Goal: Information Seeking & Learning: Learn about a topic

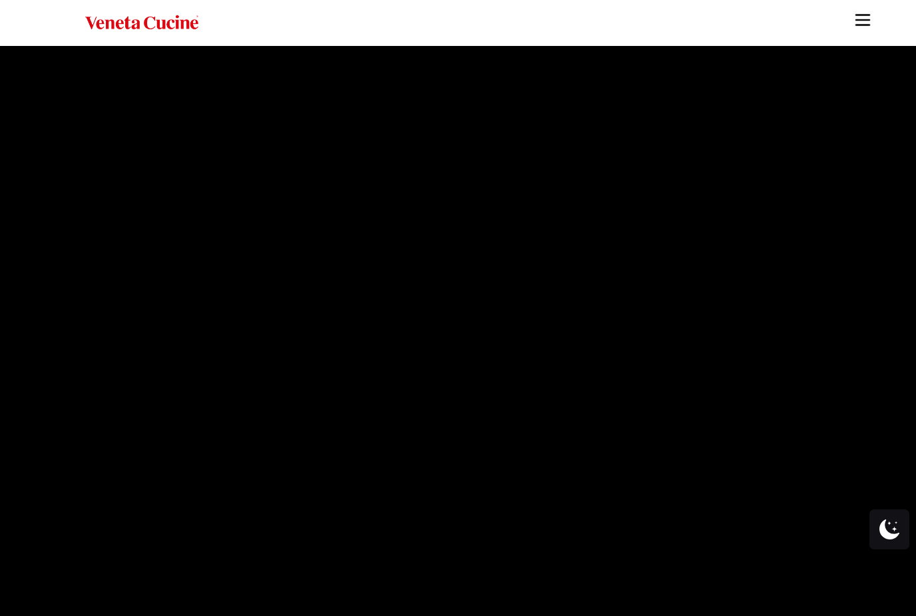
click at [453, 238] on video at bounding box center [458, 331] width 916 height 571
click at [455, 519] on img at bounding box center [457, 513] width 19 height 19
click at [866, 7] on link "Site" at bounding box center [862, 16] width 33 height 33
click at [871, 12] on img "Site" at bounding box center [863, 20] width 20 height 20
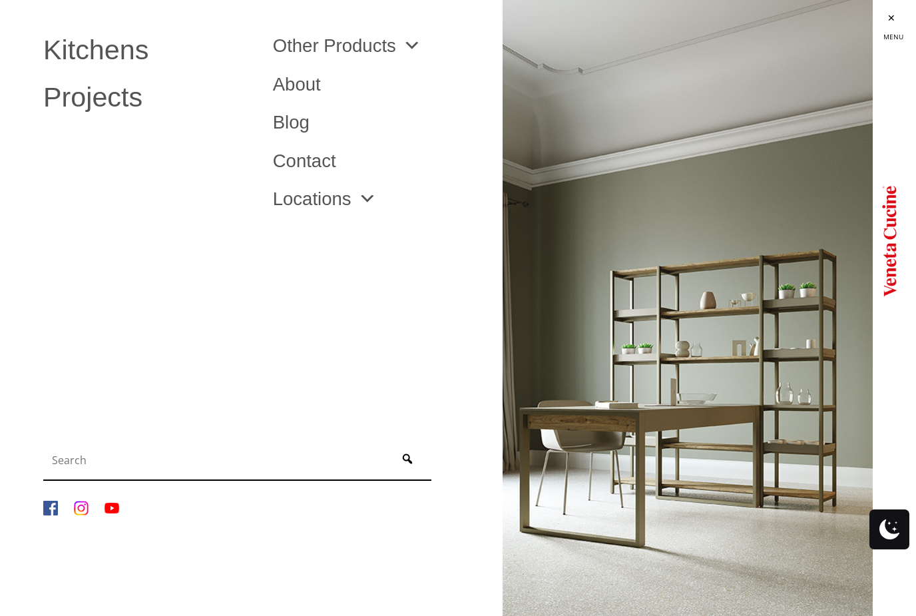
click at [352, 205] on span "Site" at bounding box center [364, 199] width 25 height 19
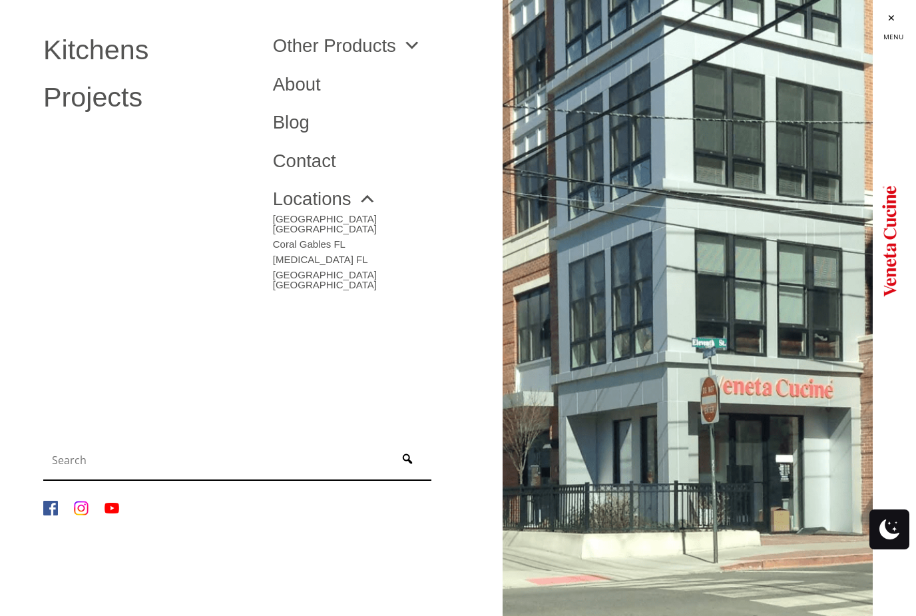
click at [304, 264] on link "[GEOGRAPHIC_DATA] [GEOGRAPHIC_DATA]" at bounding box center [378, 276] width 210 height 25
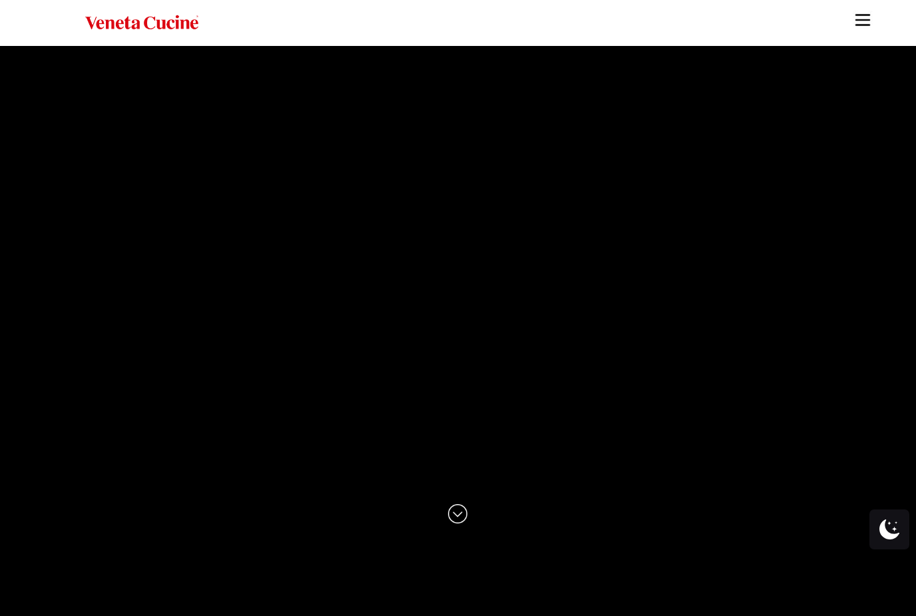
click at [861, 15] on img "Site" at bounding box center [863, 20] width 20 height 20
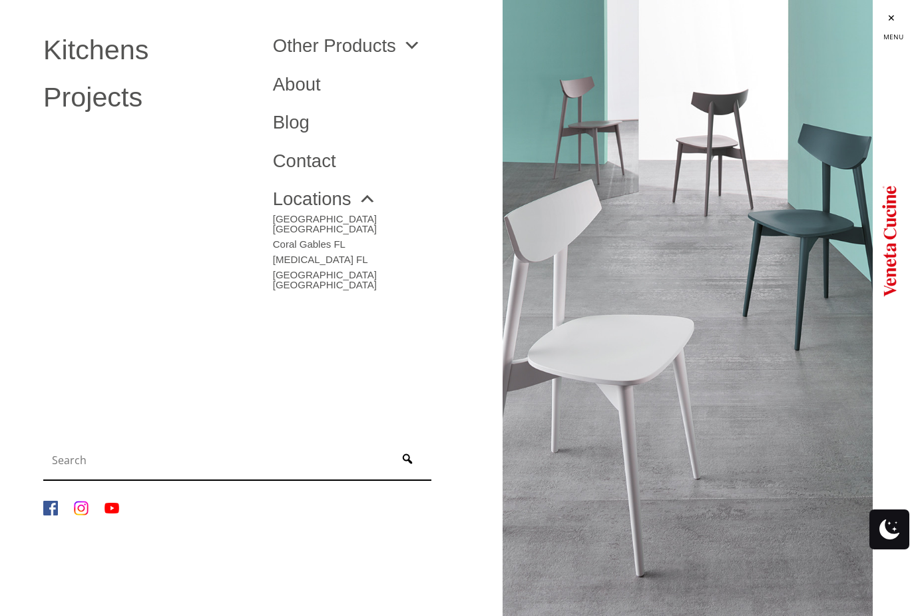
click at [317, 89] on link "About" at bounding box center [378, 84] width 210 height 19
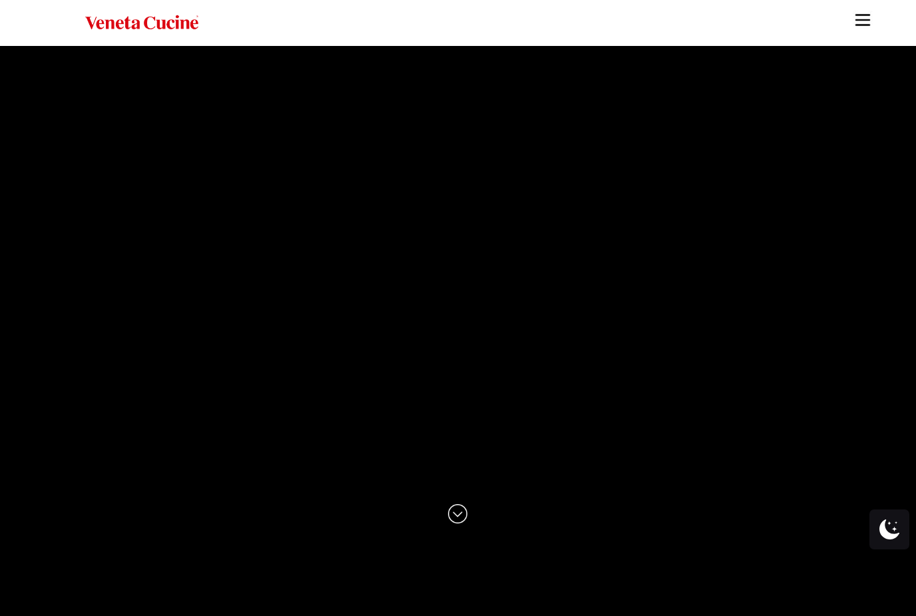
click at [859, 21] on img "Site" at bounding box center [863, 20] width 20 height 20
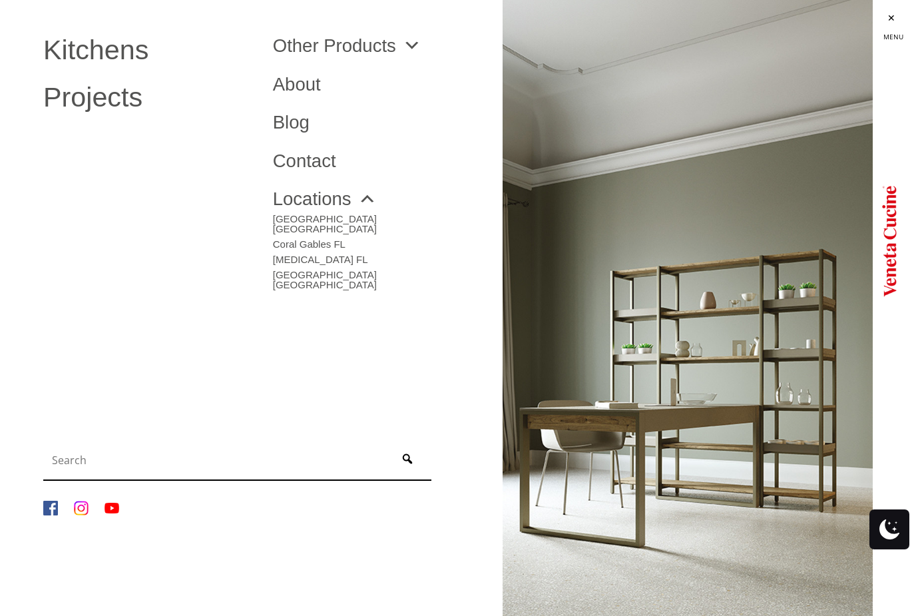
click at [300, 87] on link "About" at bounding box center [378, 84] width 210 height 19
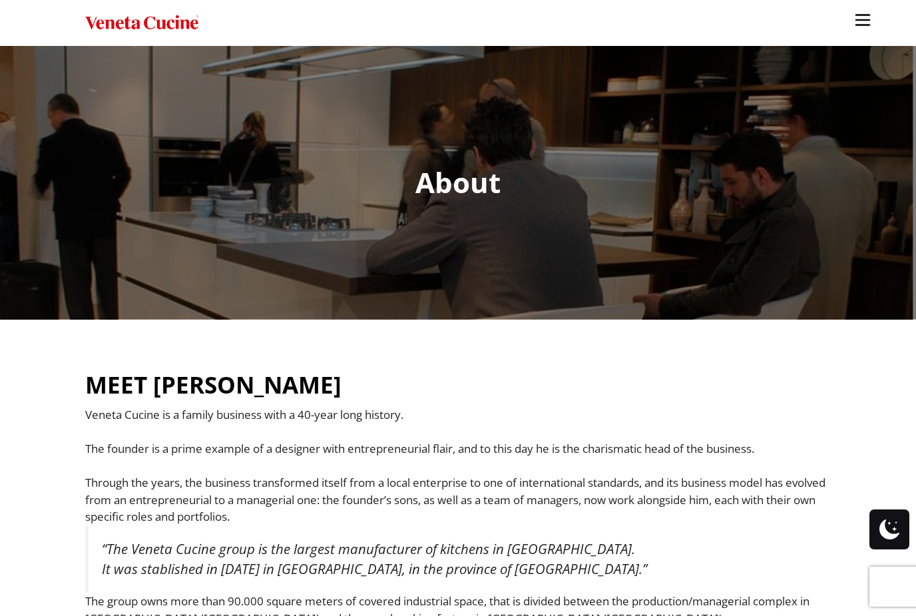
click at [869, 15] on img "Site" at bounding box center [863, 20] width 20 height 20
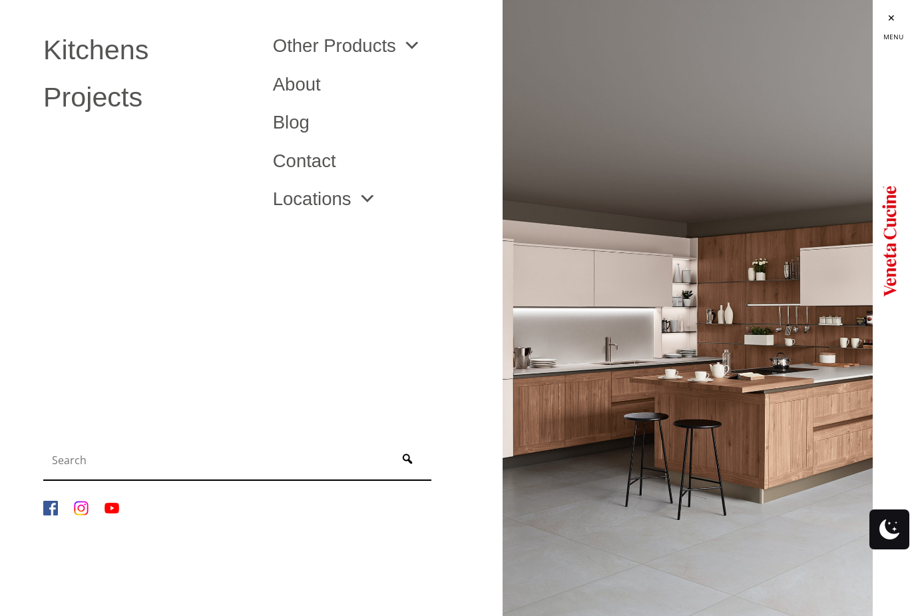
click at [323, 164] on link "Contact" at bounding box center [378, 161] width 210 height 19
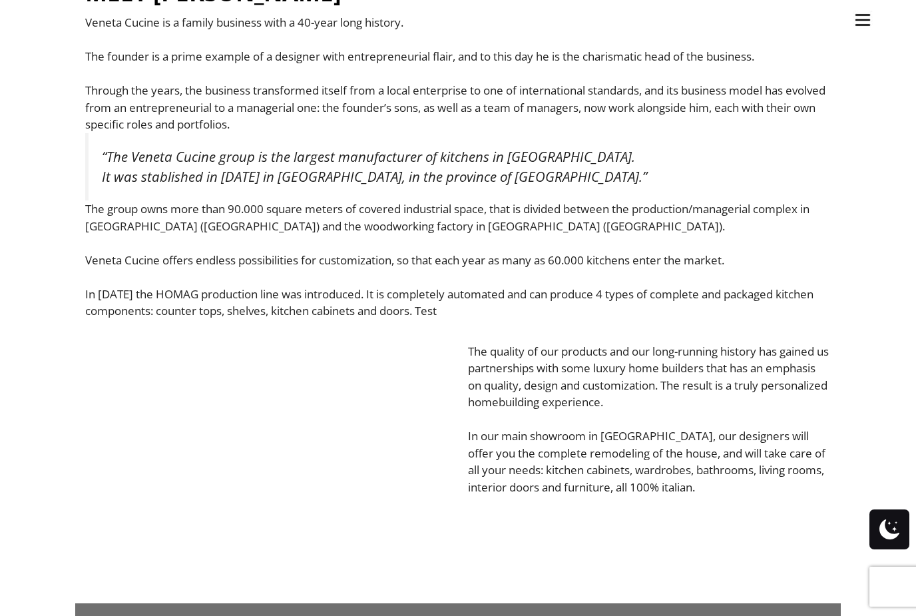
scroll to position [391, 0]
click at [862, 20] on img "Site" at bounding box center [863, 20] width 20 height 20
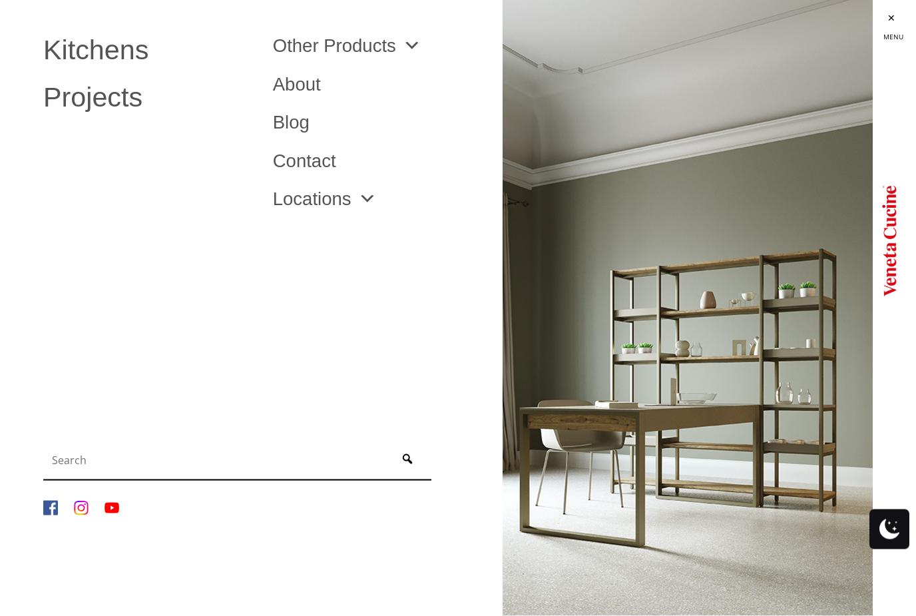
scroll to position [1560, 0]
click at [296, 126] on link "Blog" at bounding box center [378, 122] width 210 height 19
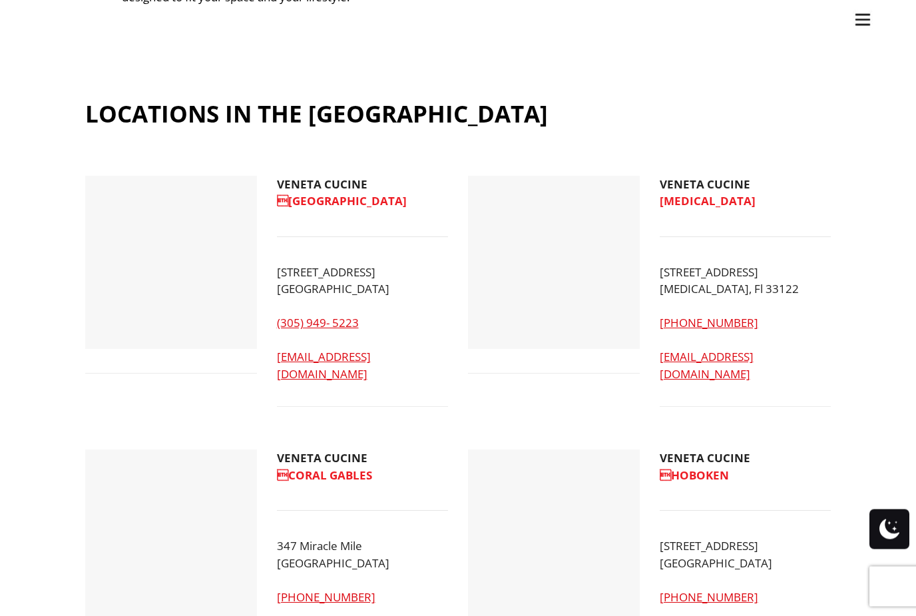
scroll to position [913, 0]
click at [746, 349] on link "[EMAIL_ADDRESS][DOMAIN_NAME]" at bounding box center [707, 365] width 94 height 33
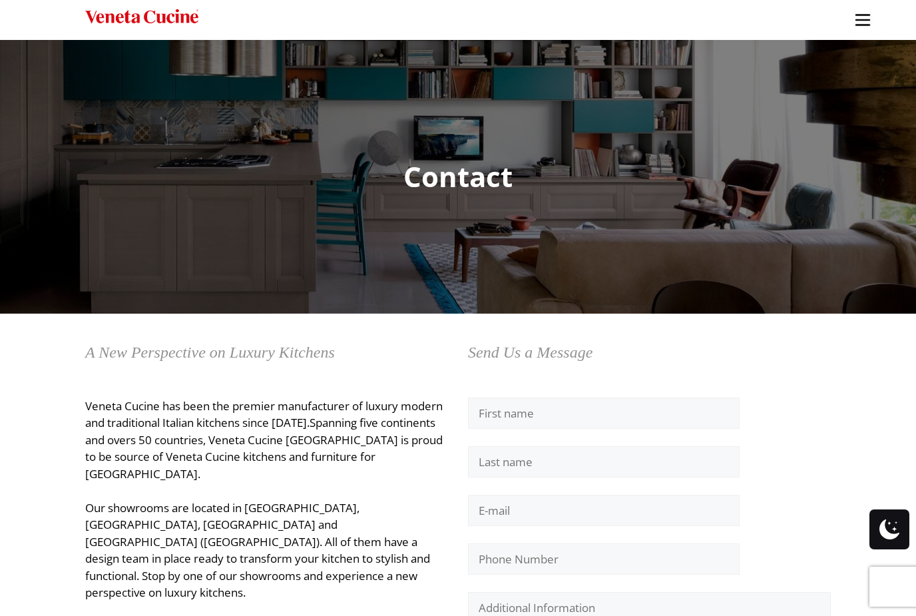
scroll to position [0, 0]
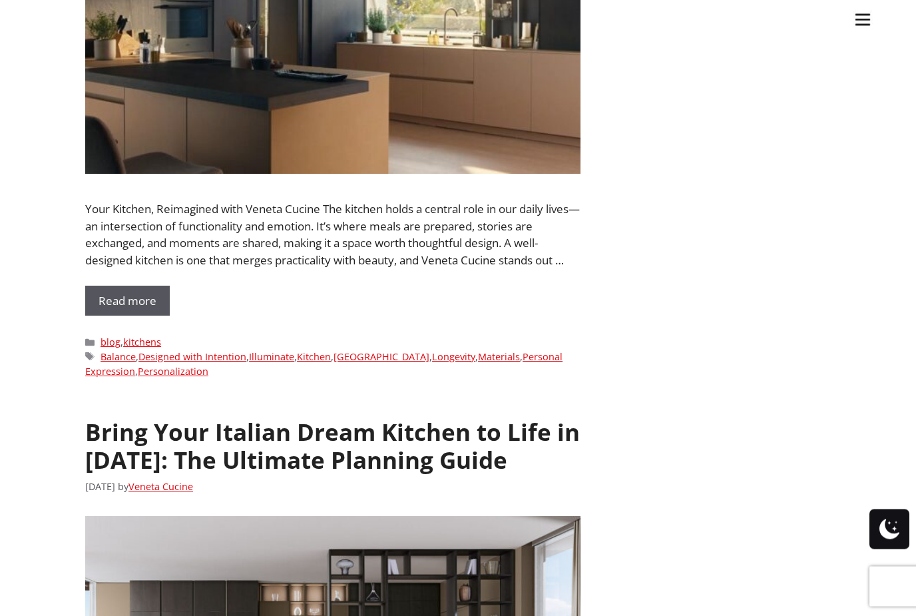
scroll to position [4375, 0]
click at [134, 285] on link "Read more" at bounding box center [127, 300] width 85 height 31
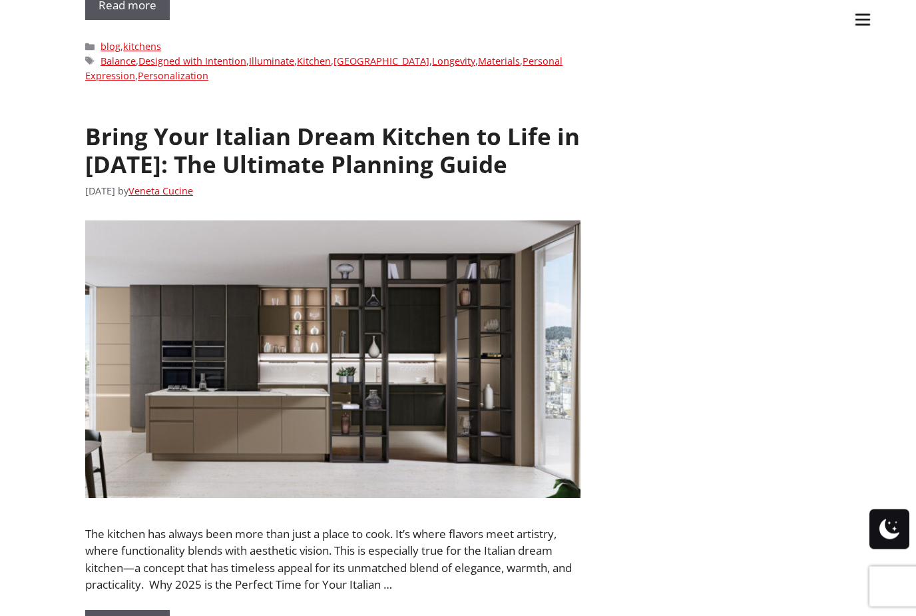
scroll to position [4670, 0]
click at [336, 123] on link "Bring Your Italian Dream Kitchen to Life in [DATE]: The Ultimate Planning Guide" at bounding box center [332, 150] width 495 height 59
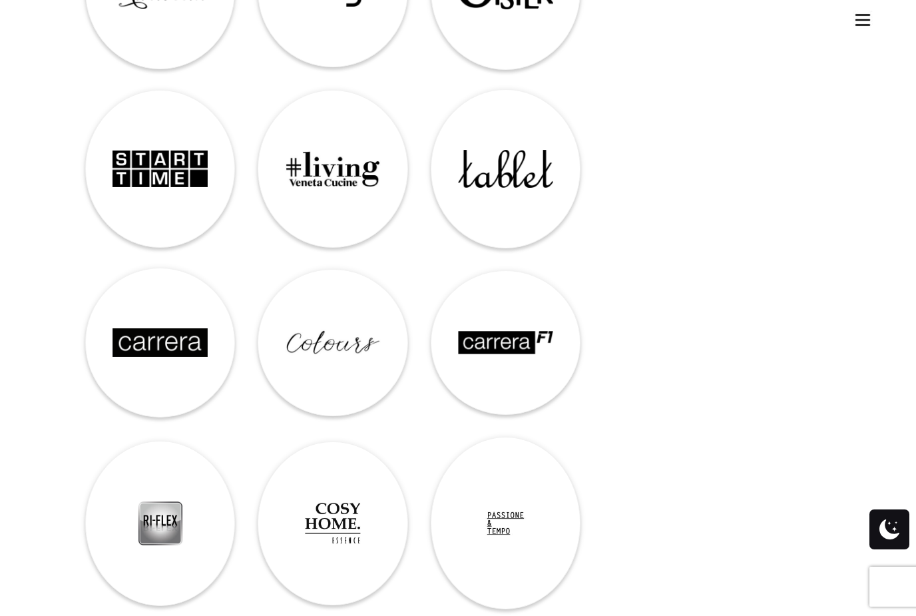
scroll to position [4728, 0]
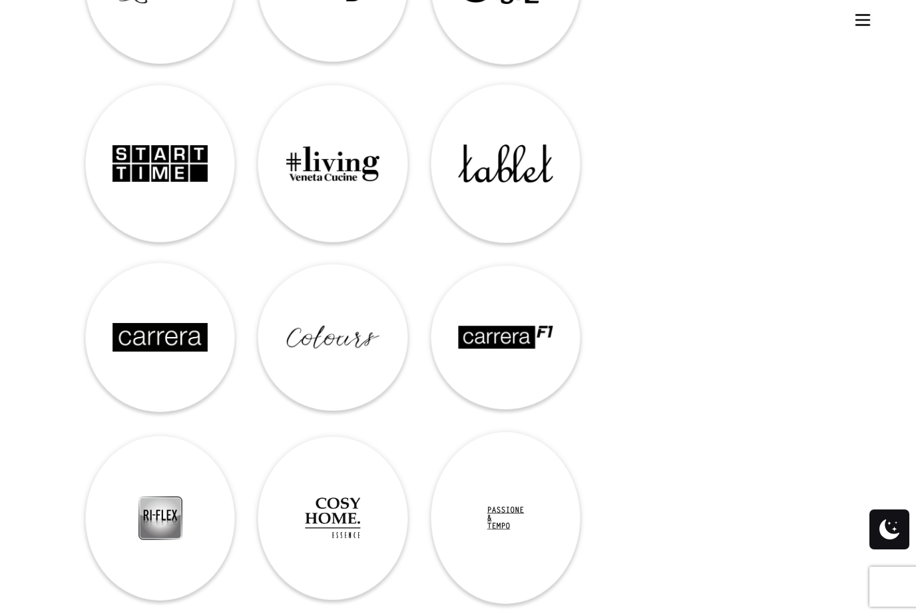
click at [521, 326] on img at bounding box center [505, 337] width 95 height 23
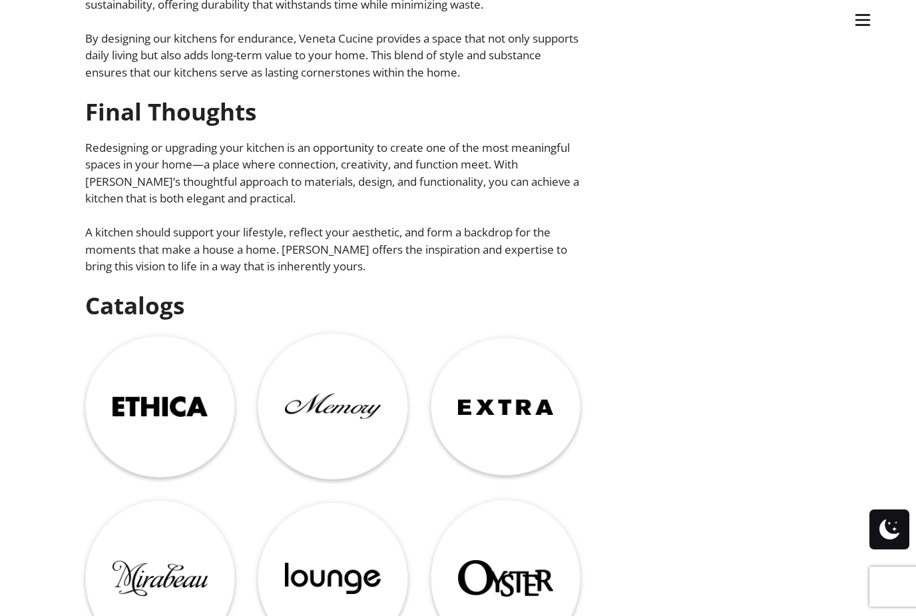
scroll to position [4137, 0]
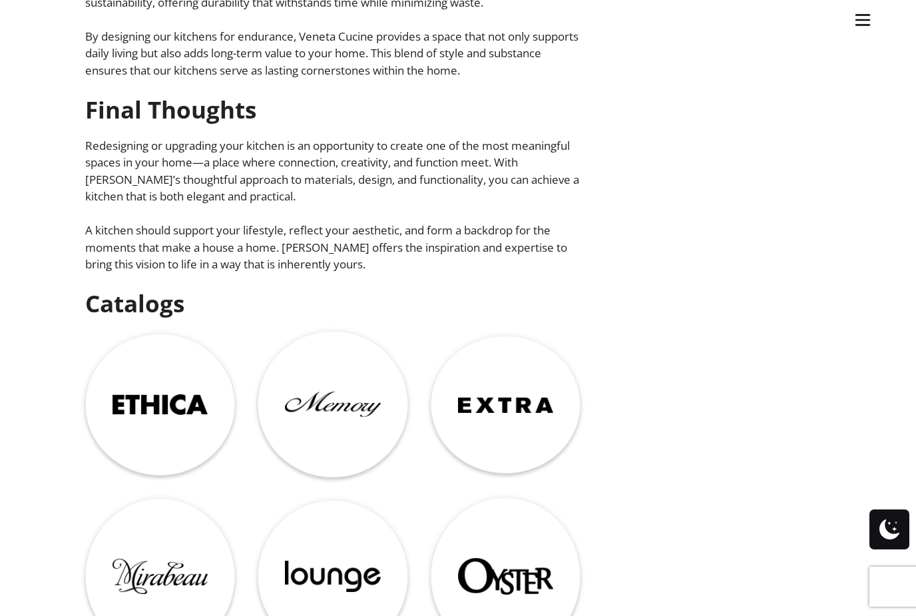
click at [178, 394] on img at bounding box center [160, 404] width 95 height 21
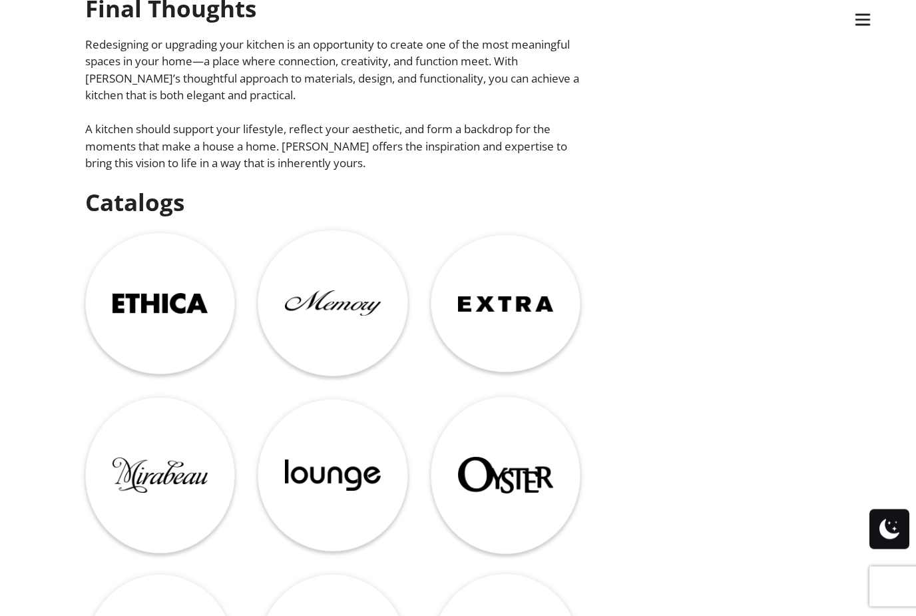
scroll to position [4283, 0]
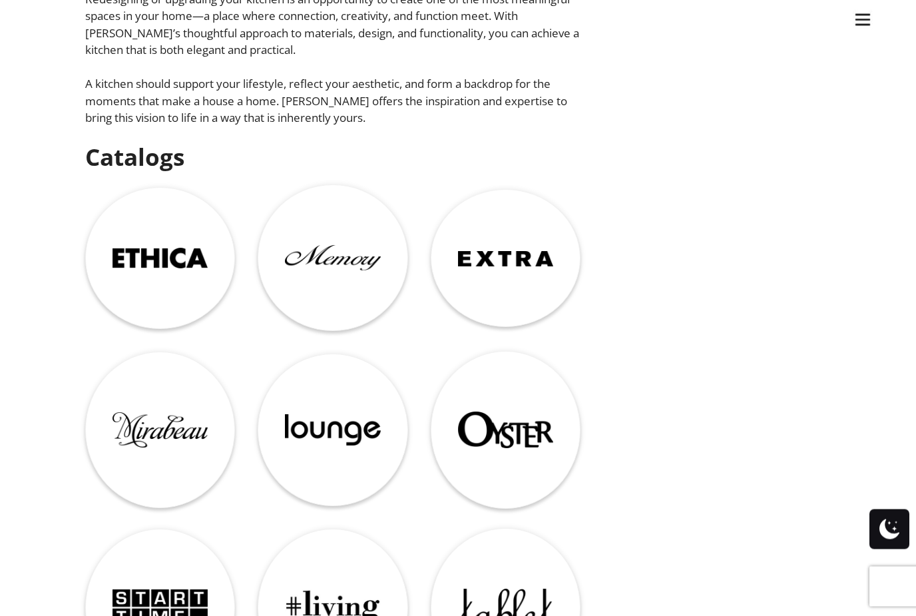
click at [356, 246] on img at bounding box center [332, 258] width 95 height 25
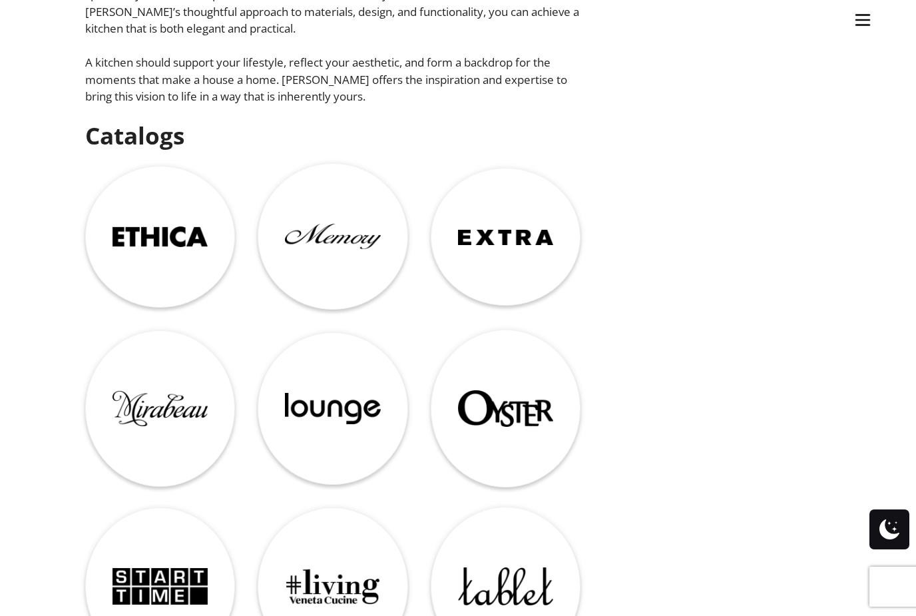
click at [509, 230] on img at bounding box center [505, 238] width 95 height 16
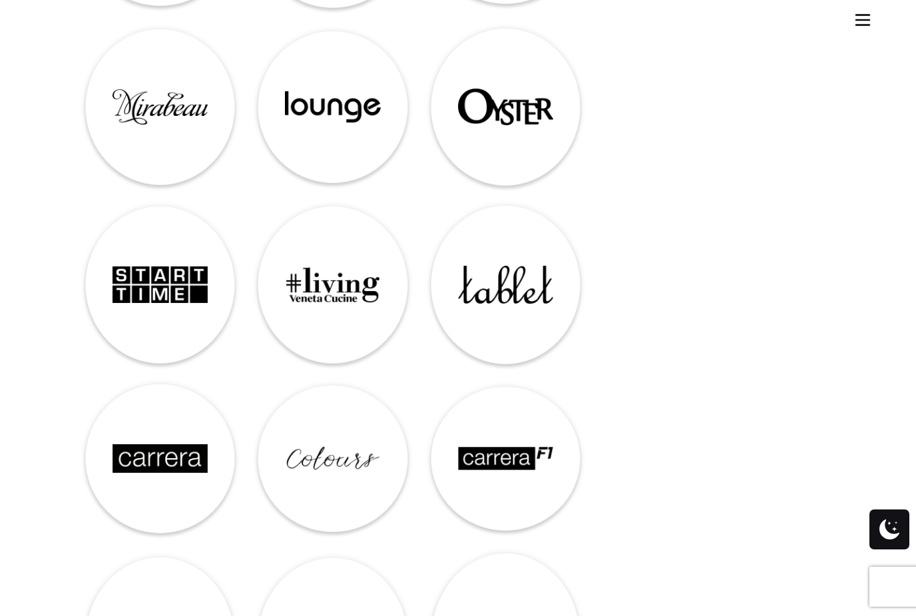
scroll to position [4621, 0]
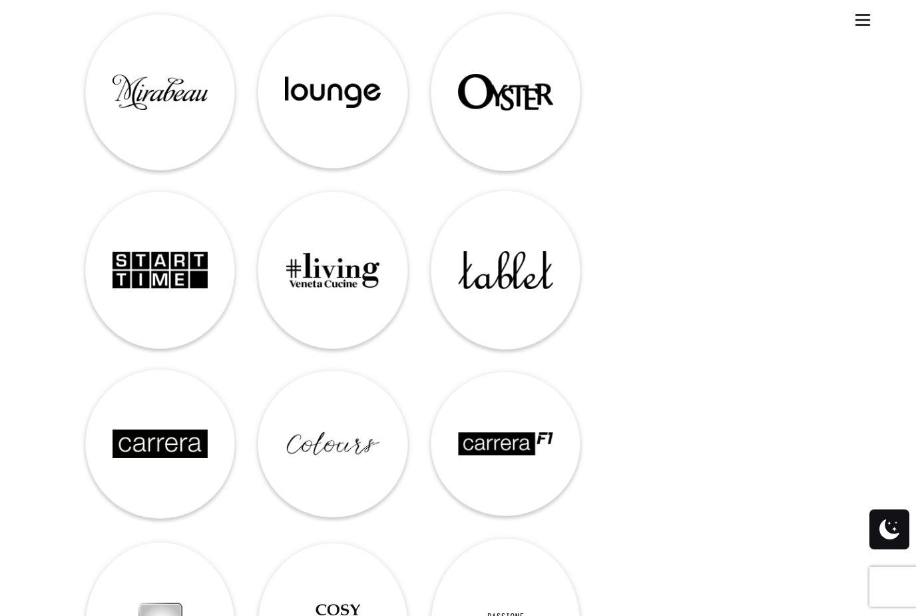
click at [350, 258] on img at bounding box center [332, 270] width 95 height 37
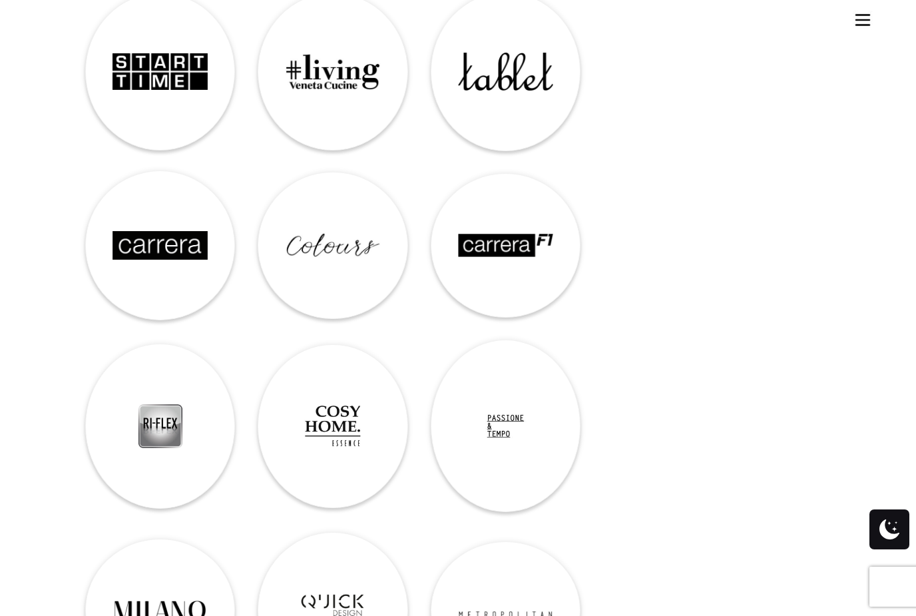
scroll to position [4829, 0]
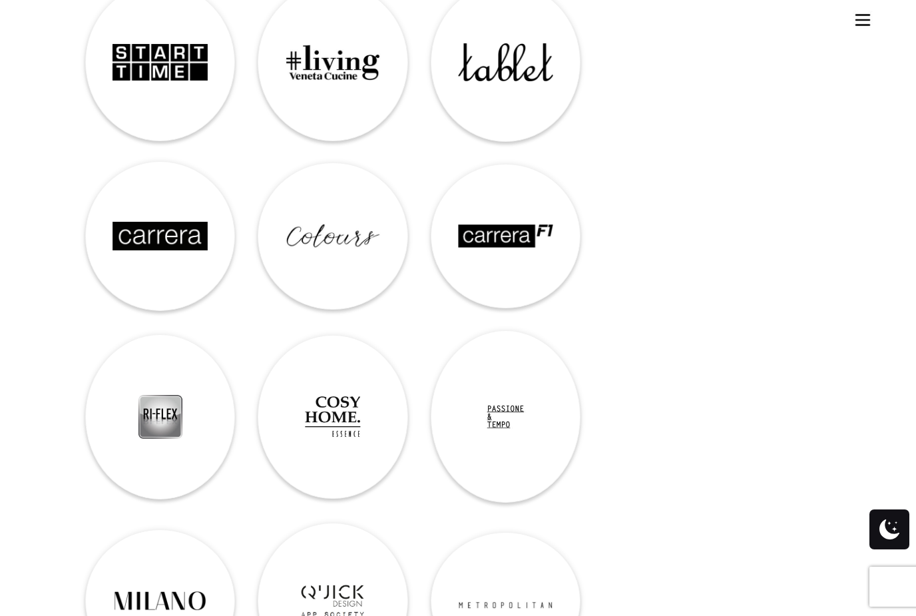
click at [188, 222] on img at bounding box center [160, 236] width 95 height 28
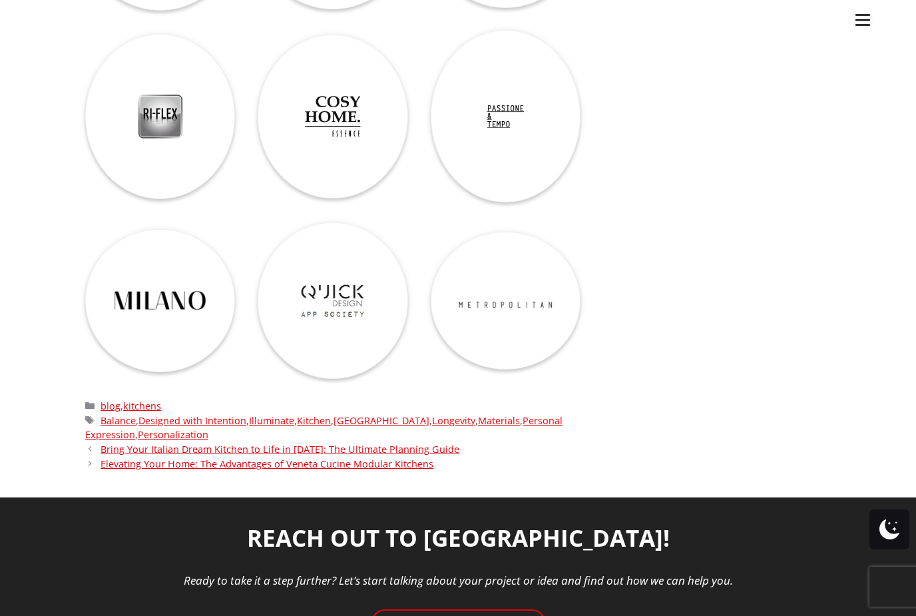
scroll to position [5128, 0]
click at [192, 290] on img at bounding box center [160, 301] width 95 height 22
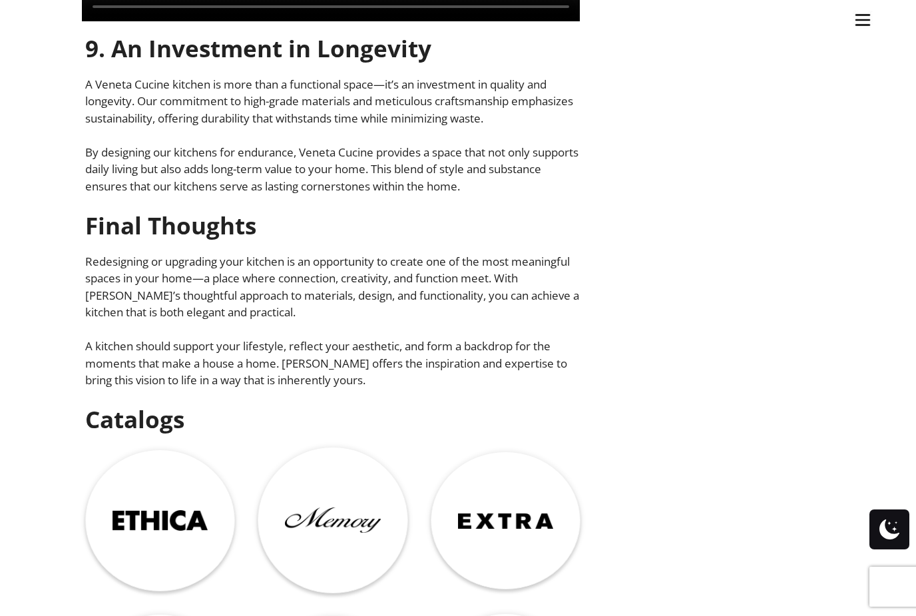
scroll to position [4016, 0]
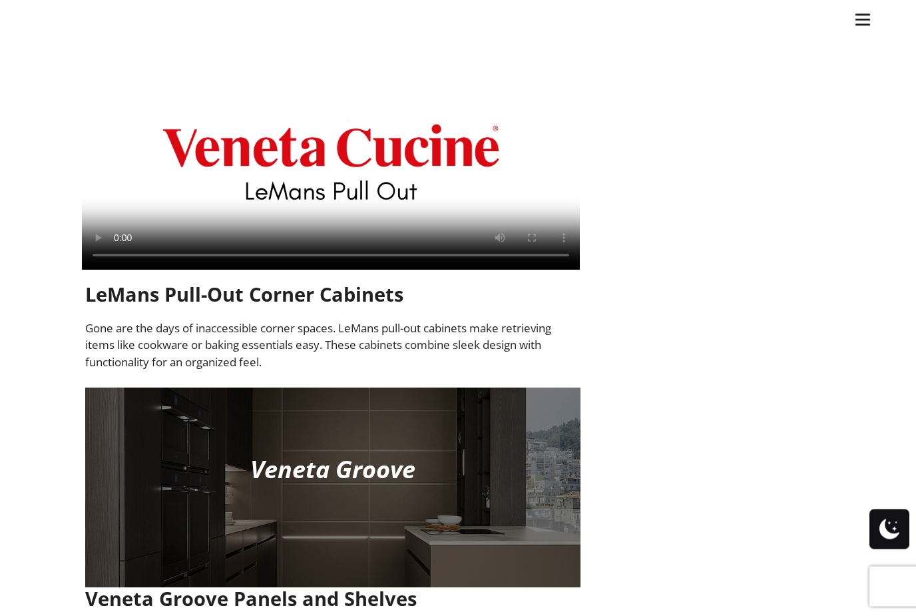
scroll to position [1278, 0]
click at [336, 123] on video at bounding box center [331, 136] width 498 height 266
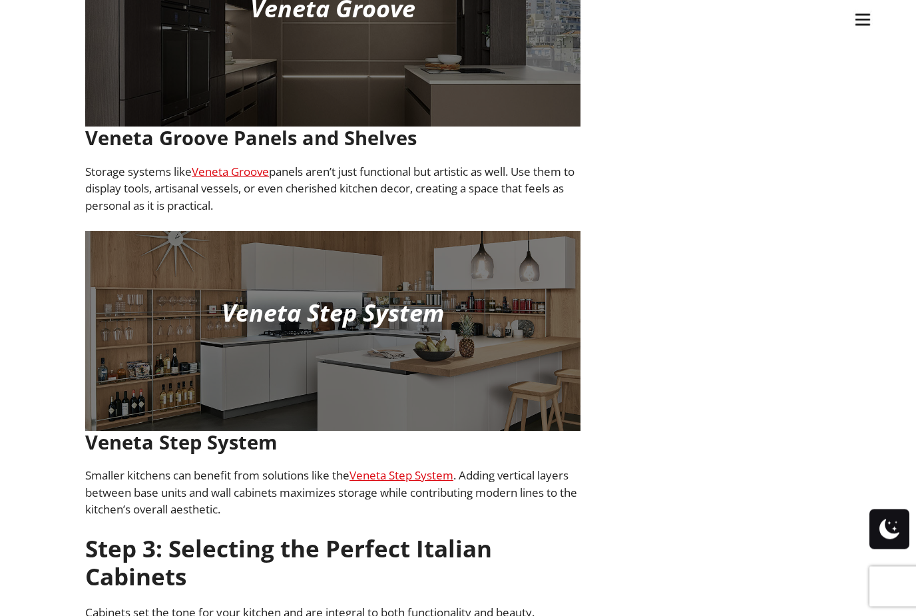
scroll to position [1813, 0]
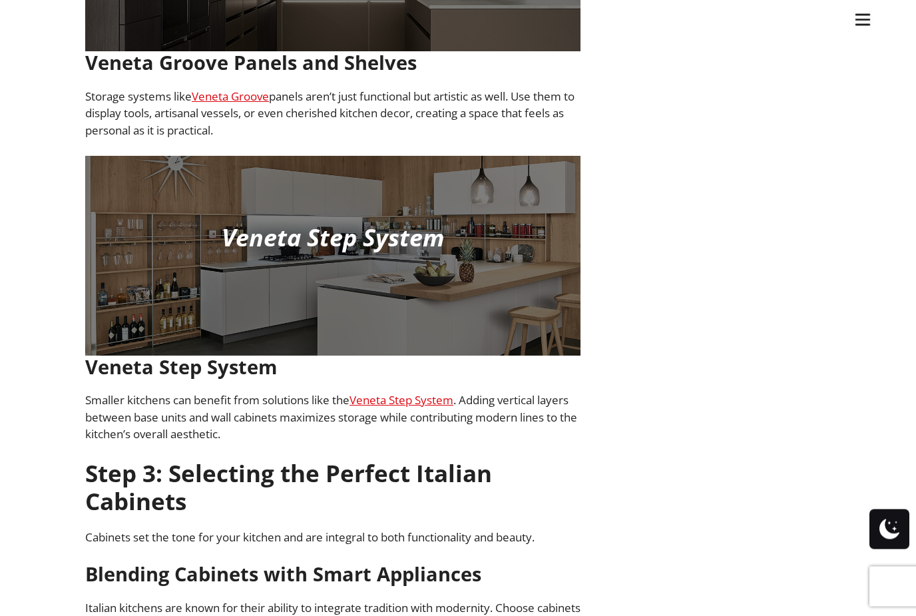
click at [367, 243] on div "Veneta Step System" at bounding box center [333, 256] width 473 height 72
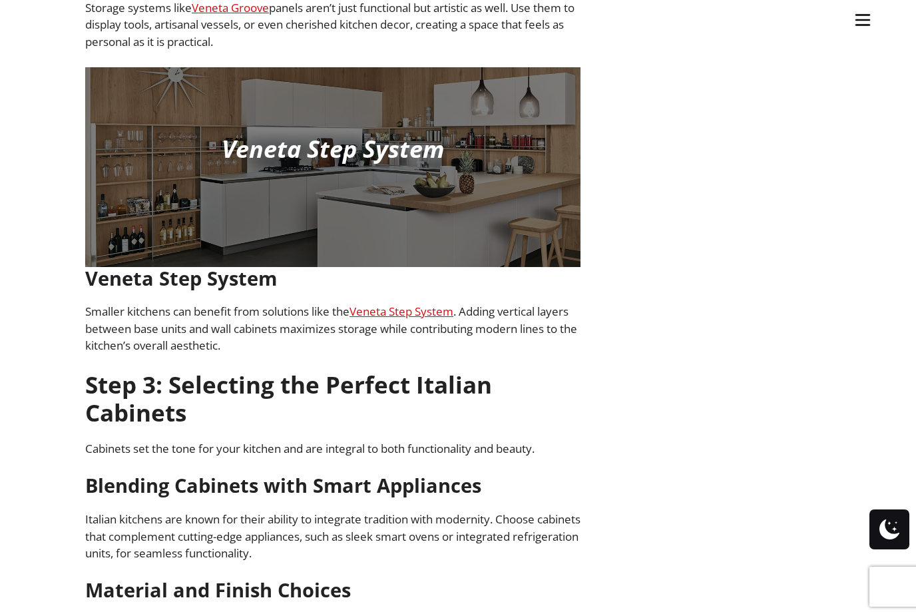
click at [413, 304] on link "Veneta Step System" at bounding box center [402, 311] width 104 height 15
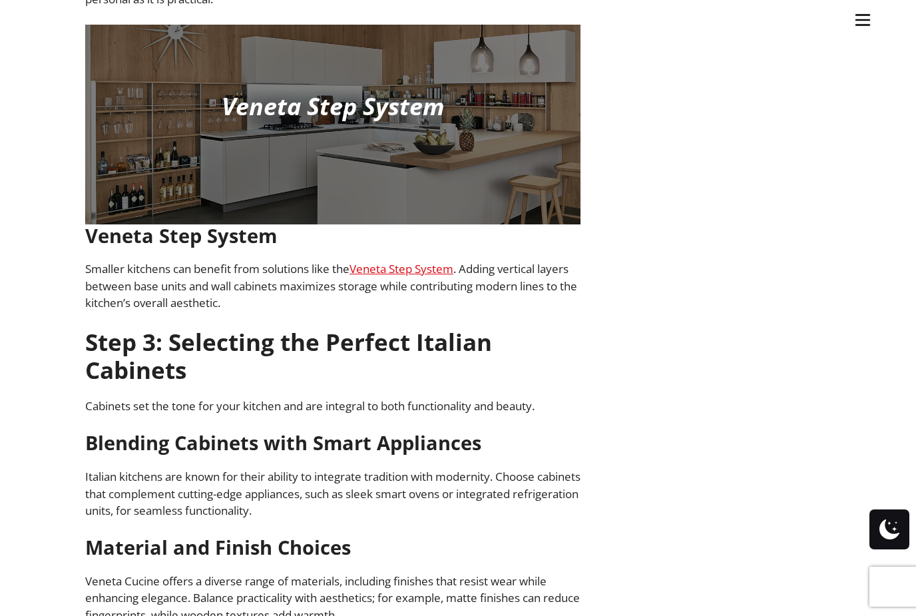
scroll to position [1945, 0]
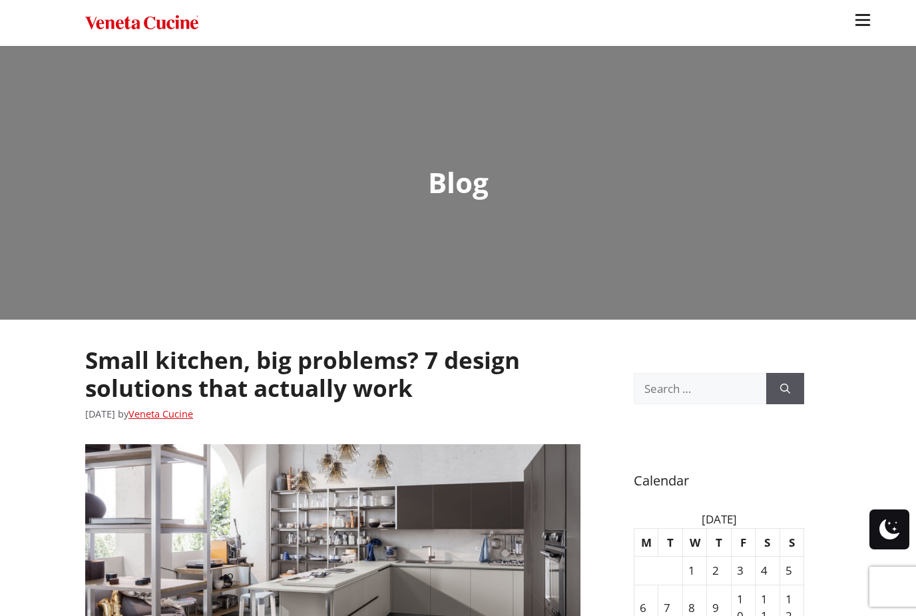
scroll to position [4218, 0]
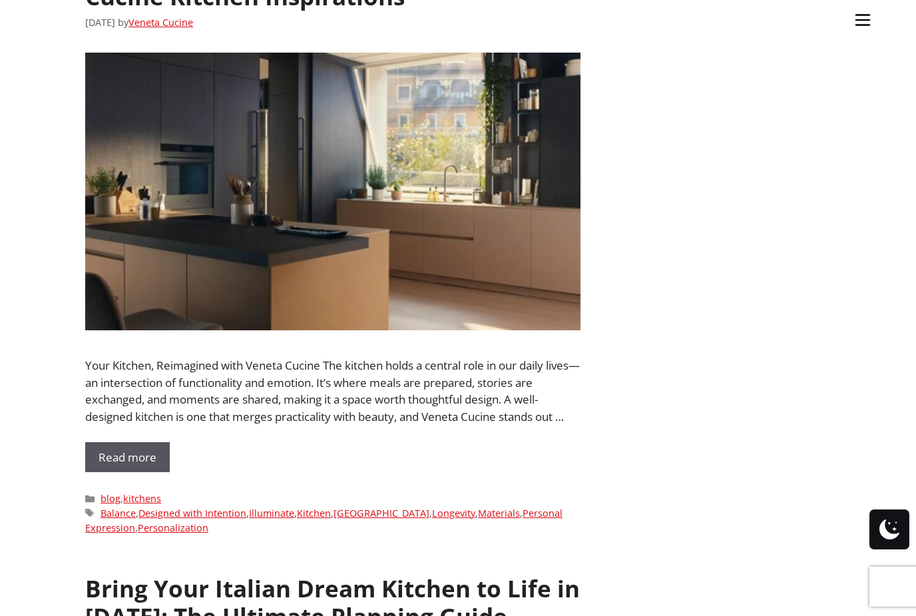
click at [489, 507] on link "Materials" at bounding box center [499, 513] width 42 height 13
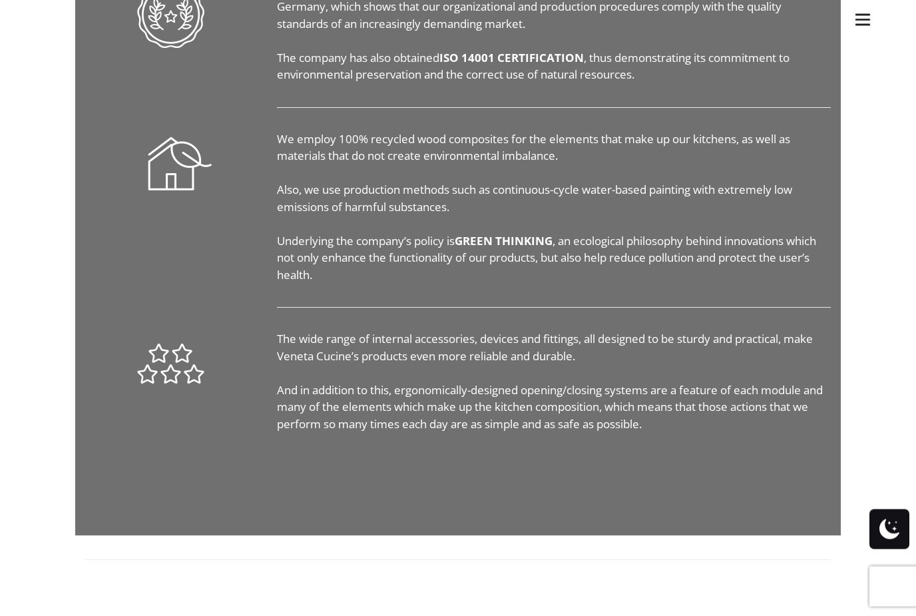
scroll to position [1308, 0]
